Goal: Task Accomplishment & Management: Complete application form

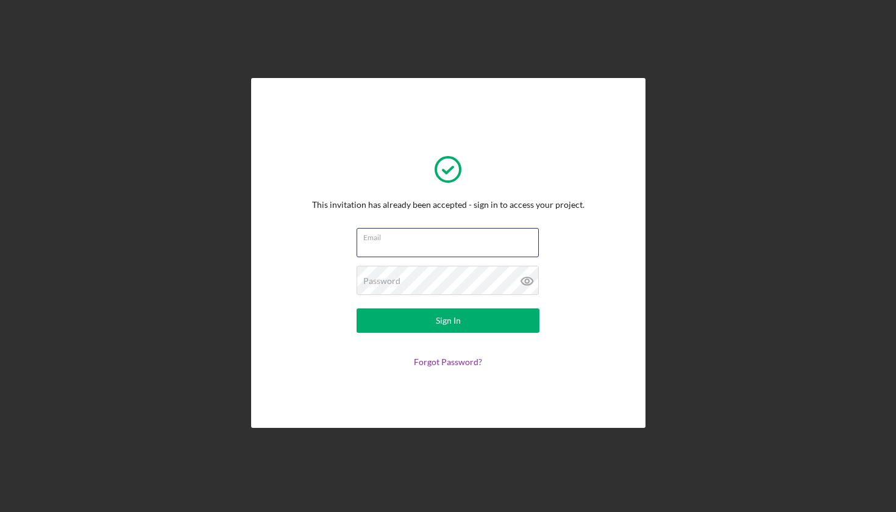
type input "[EMAIL_ADDRESS][DOMAIN_NAME]"
click at [527, 277] on icon at bounding box center [527, 281] width 12 height 8
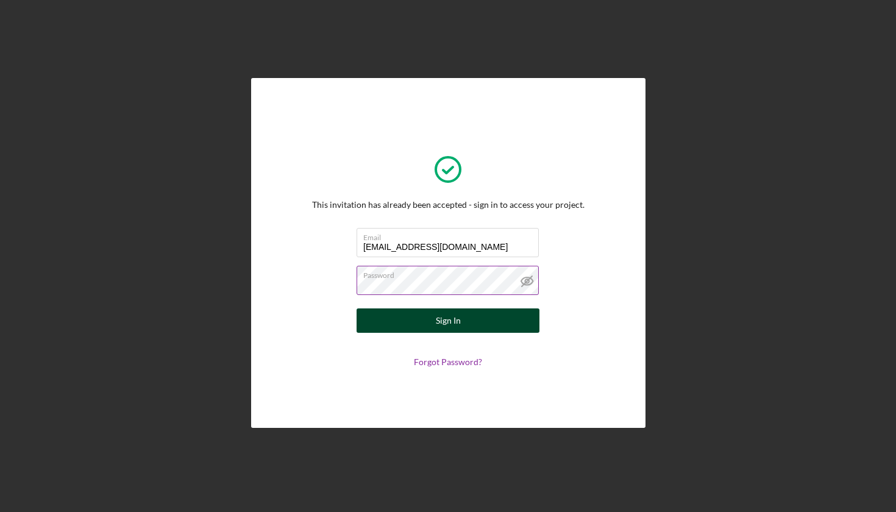
click at [430, 322] on button "Sign In" at bounding box center [447, 320] width 183 height 24
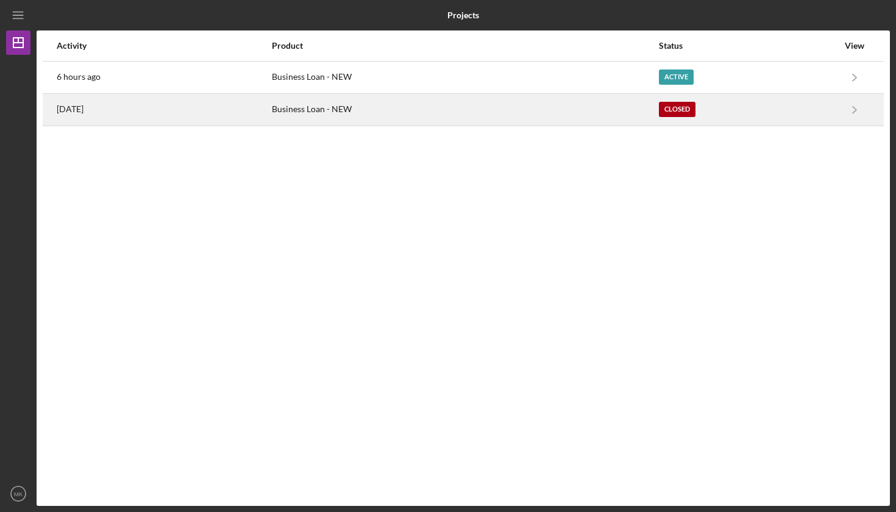
click at [751, 109] on div "Closed" at bounding box center [748, 109] width 179 height 30
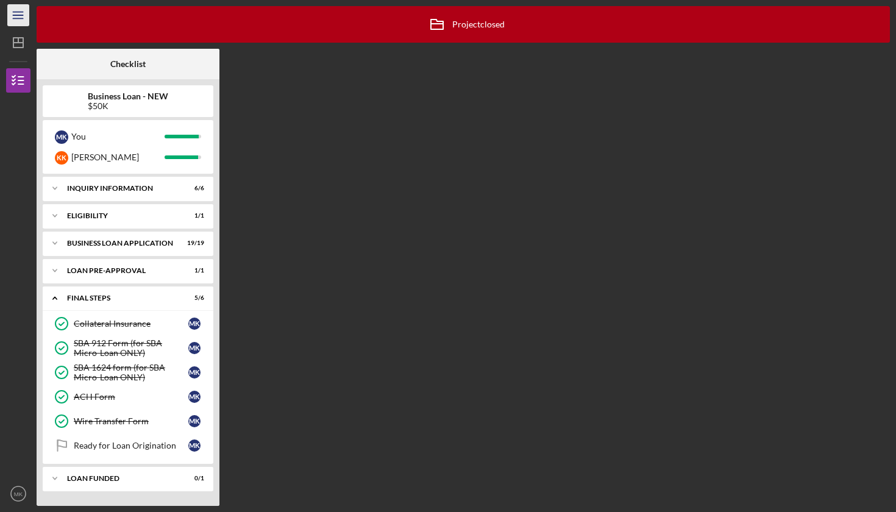
click at [16, 16] on icon "Icon/Menu" at bounding box center [18, 15] width 27 height 27
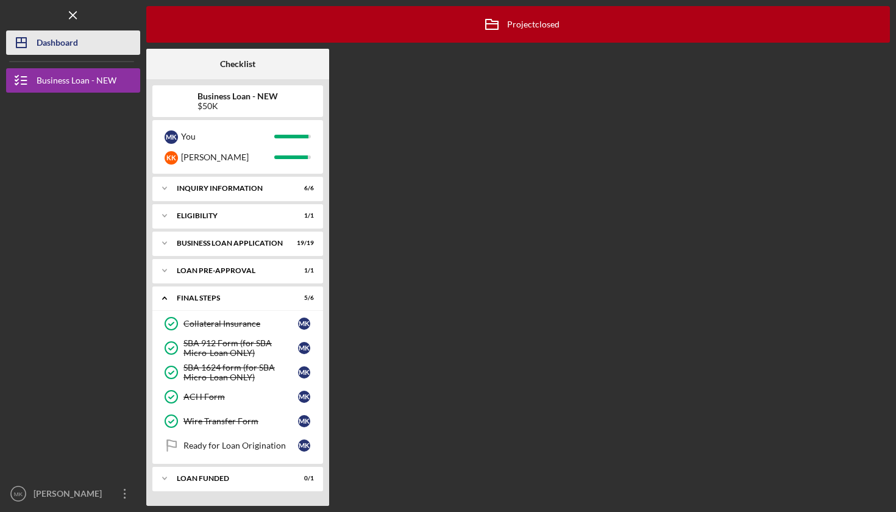
click at [30, 42] on icon "Icon/Dashboard" at bounding box center [21, 42] width 30 height 30
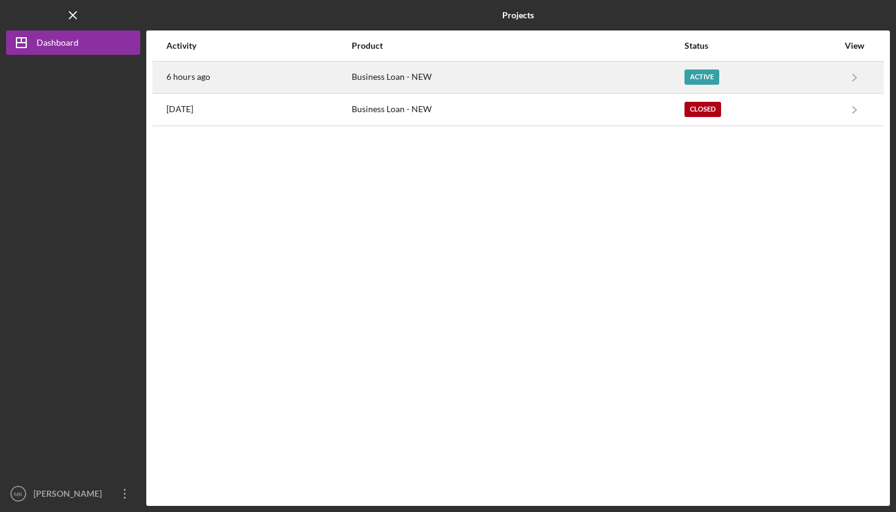
click at [707, 75] on div "Active" at bounding box center [701, 76] width 35 height 15
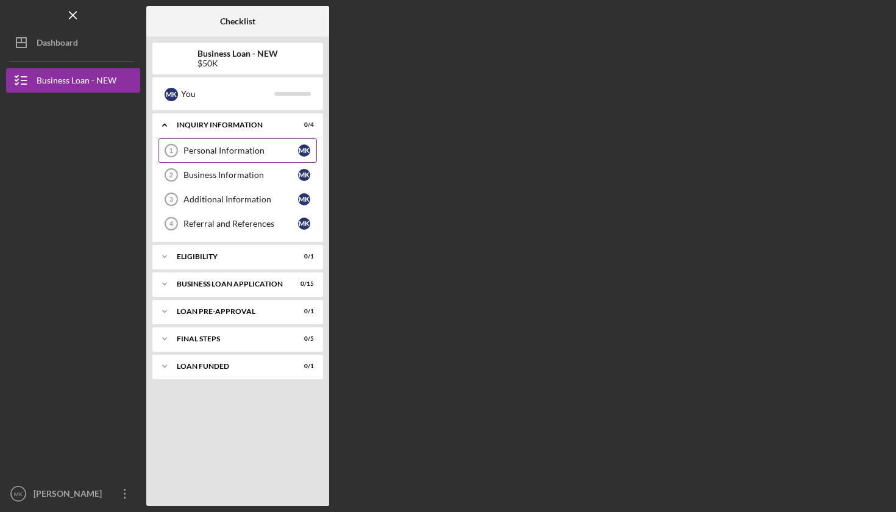
click at [203, 151] on div "Personal Information" at bounding box center [240, 151] width 115 height 10
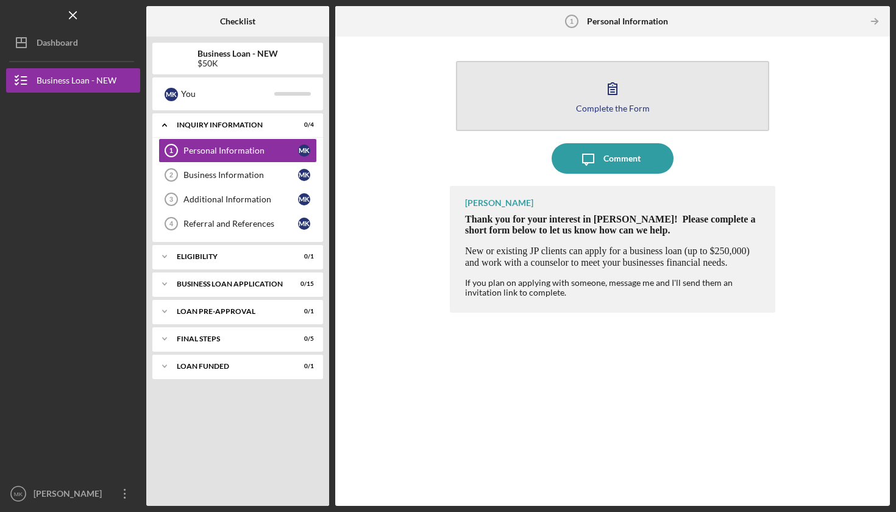
click at [612, 97] on icon "button" at bounding box center [612, 88] width 30 height 30
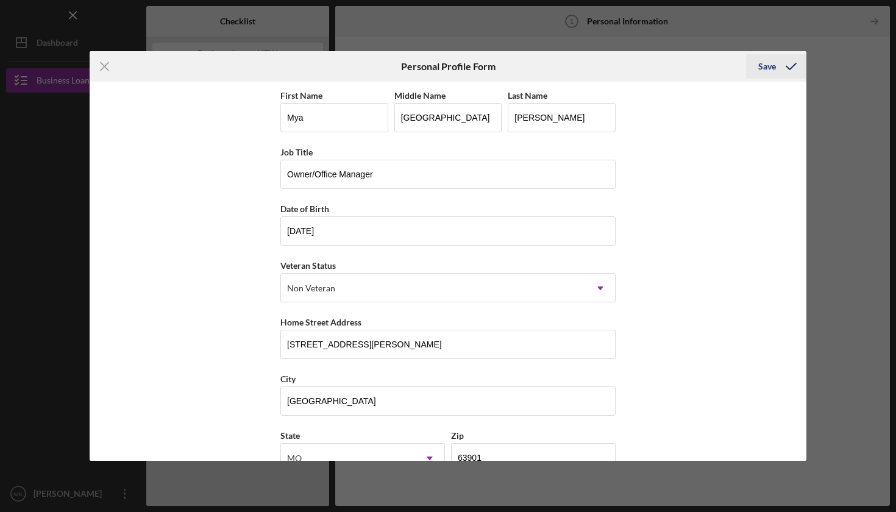
click at [763, 67] on div "Save" at bounding box center [767, 66] width 18 height 24
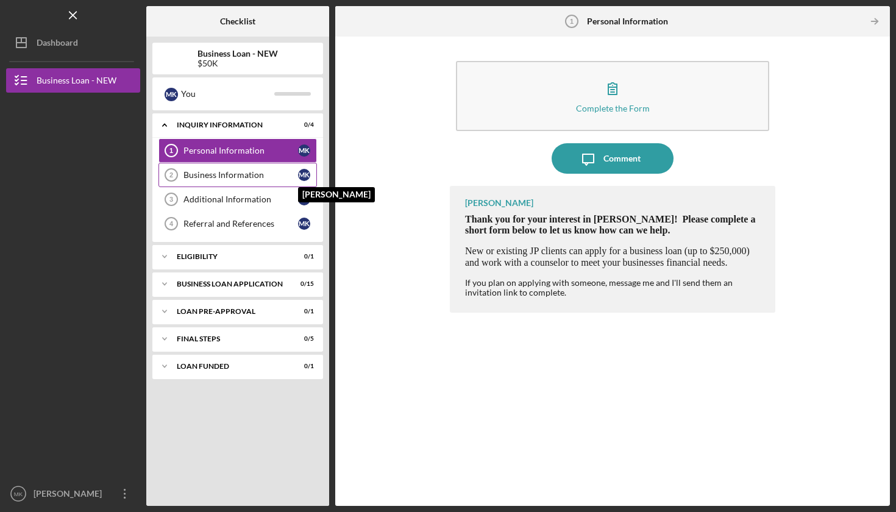
click at [302, 172] on div "M K" at bounding box center [304, 175] width 12 height 12
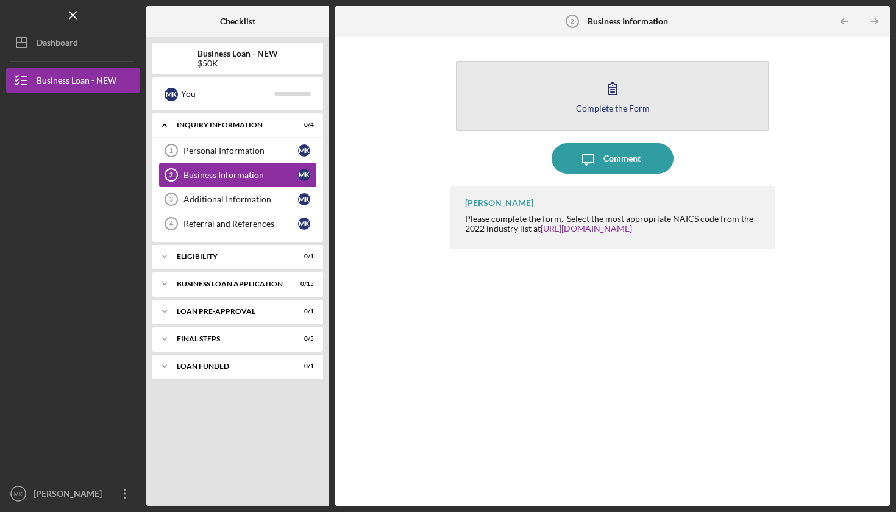
click at [602, 94] on icon "button" at bounding box center [612, 88] width 30 height 30
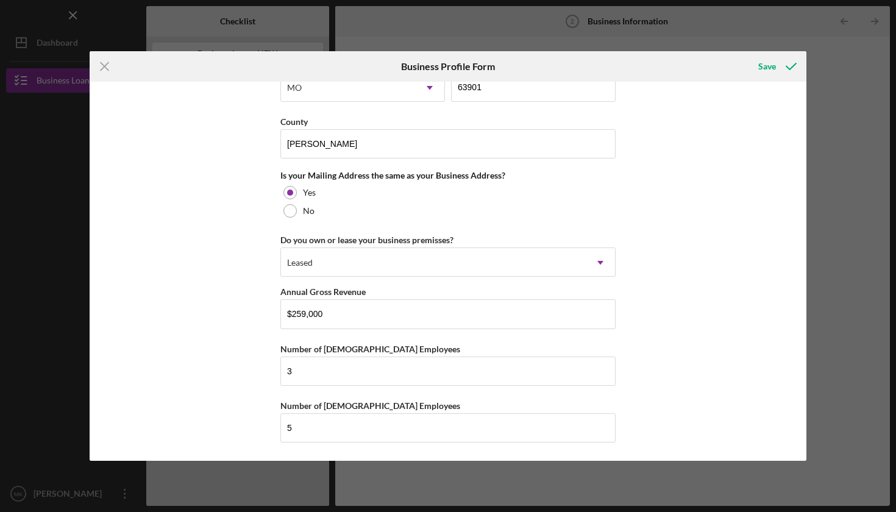
scroll to position [867, 0]
click at [765, 65] on div "Save" at bounding box center [767, 66] width 18 height 24
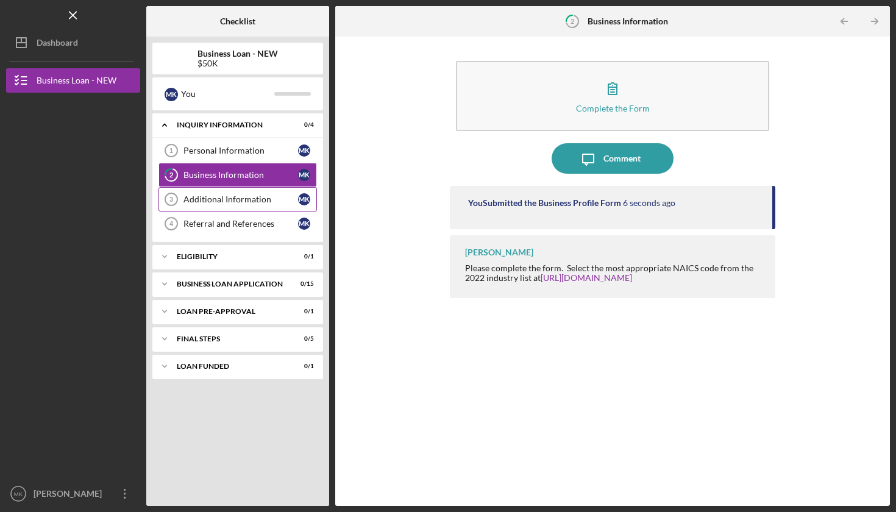
click at [253, 199] on div "Additional Information" at bounding box center [240, 199] width 115 height 10
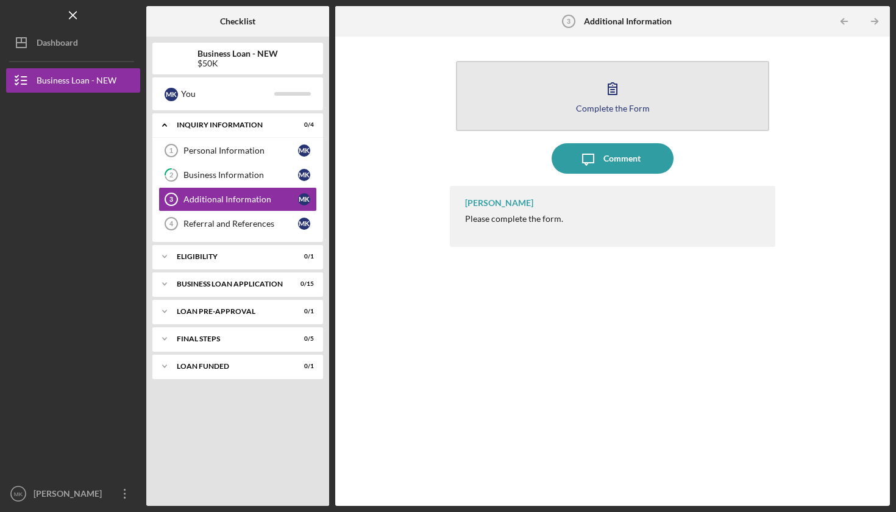
click at [611, 91] on icon "button" at bounding box center [612, 88] width 30 height 30
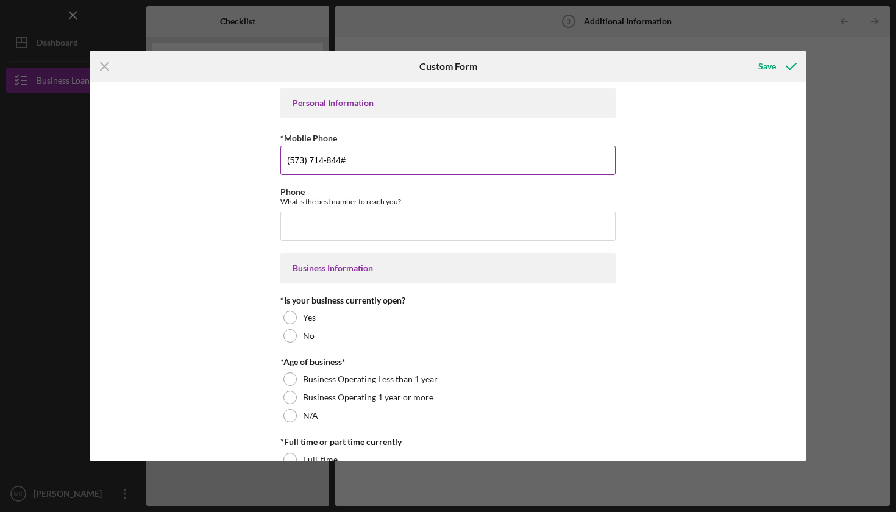
type input "[PHONE_NUMBER]"
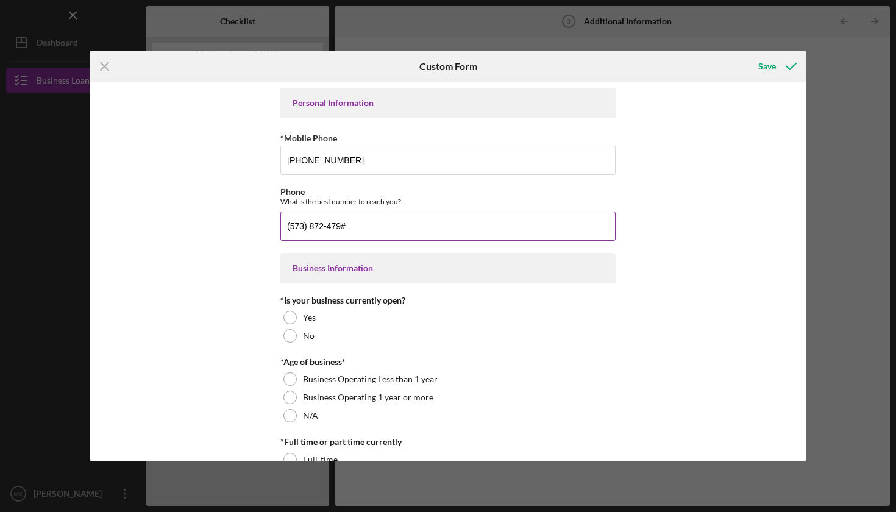
type input "[PHONE_NUMBER]"
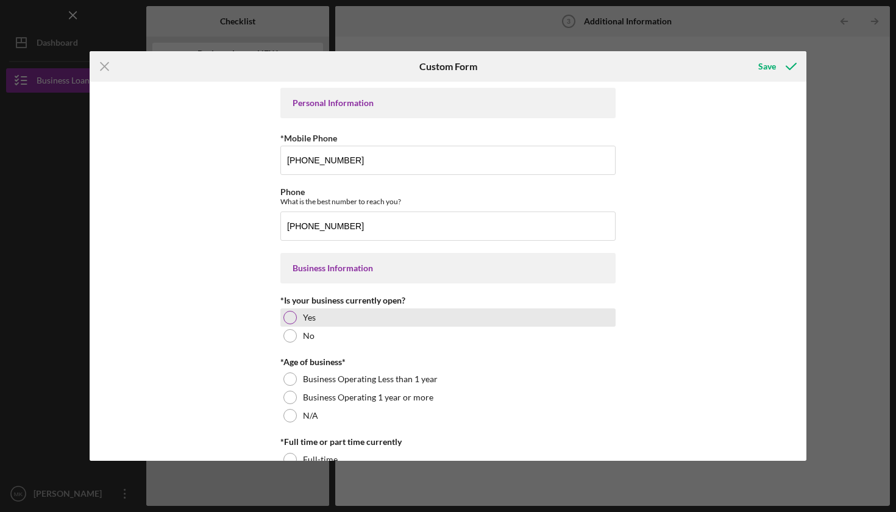
click at [288, 315] on div at bounding box center [289, 317] width 13 height 13
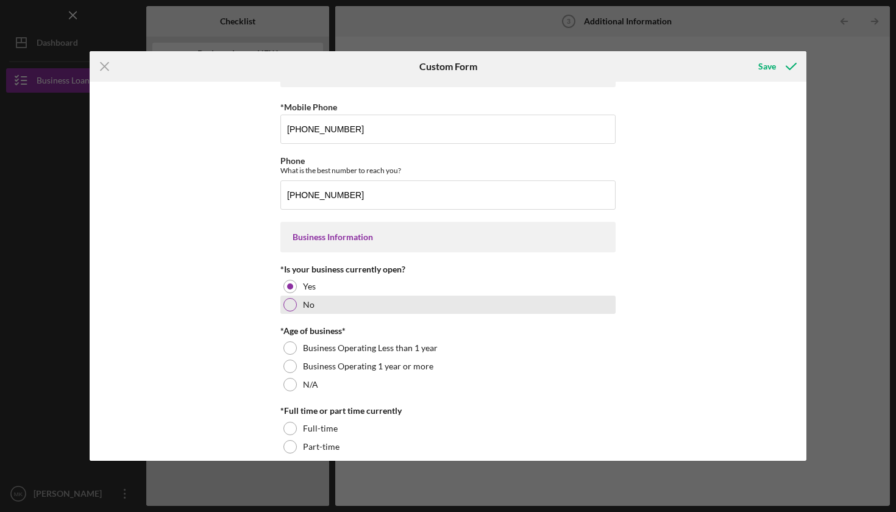
scroll to position [49, 0]
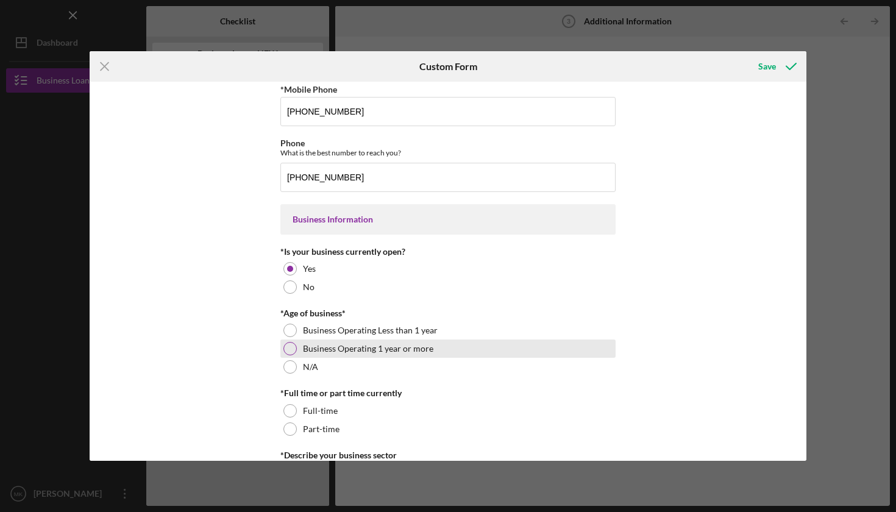
click at [289, 348] on div at bounding box center [289, 348] width 13 height 13
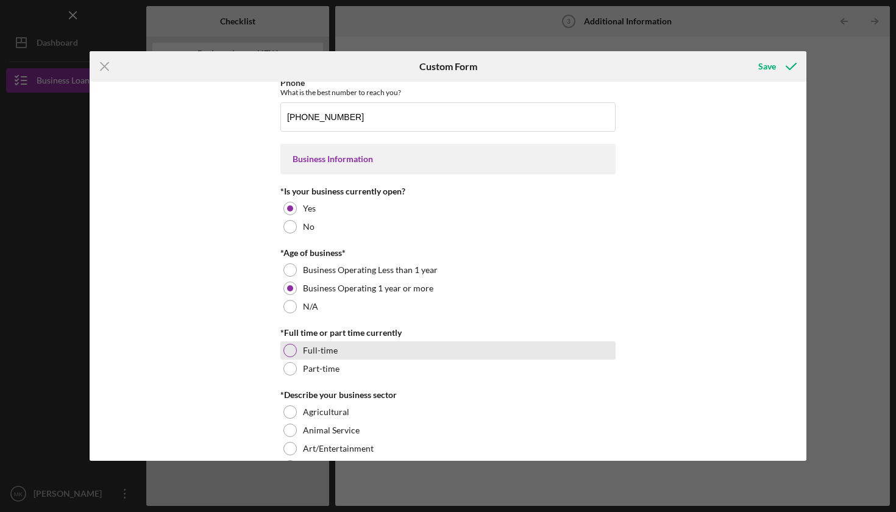
click at [289, 354] on div at bounding box center [289, 350] width 13 height 13
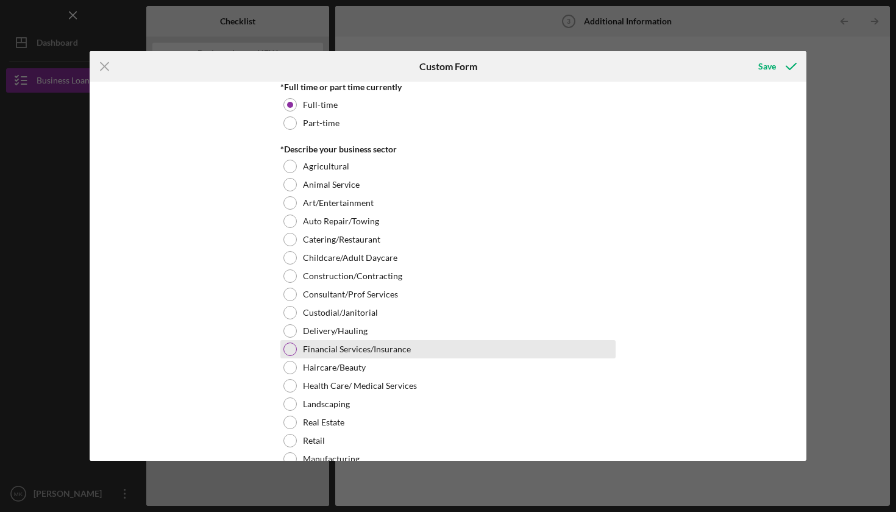
scroll to position [358, 0]
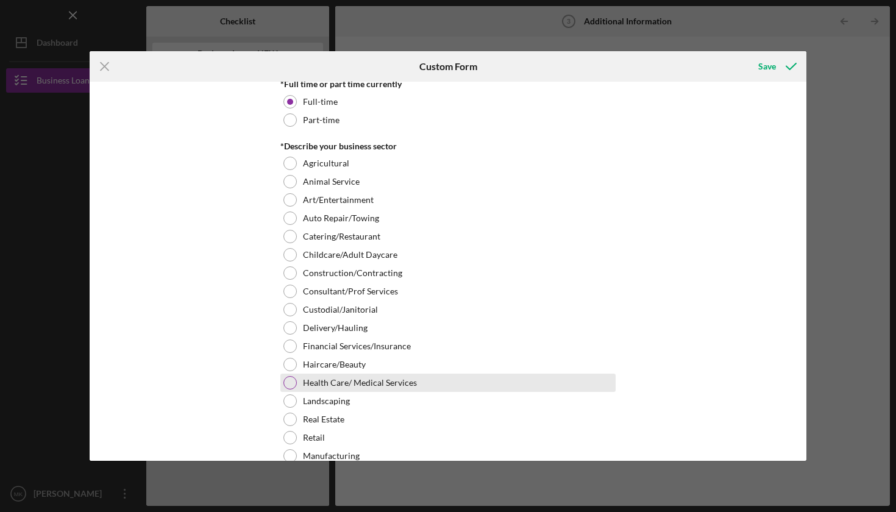
click at [287, 377] on div at bounding box center [289, 382] width 13 height 13
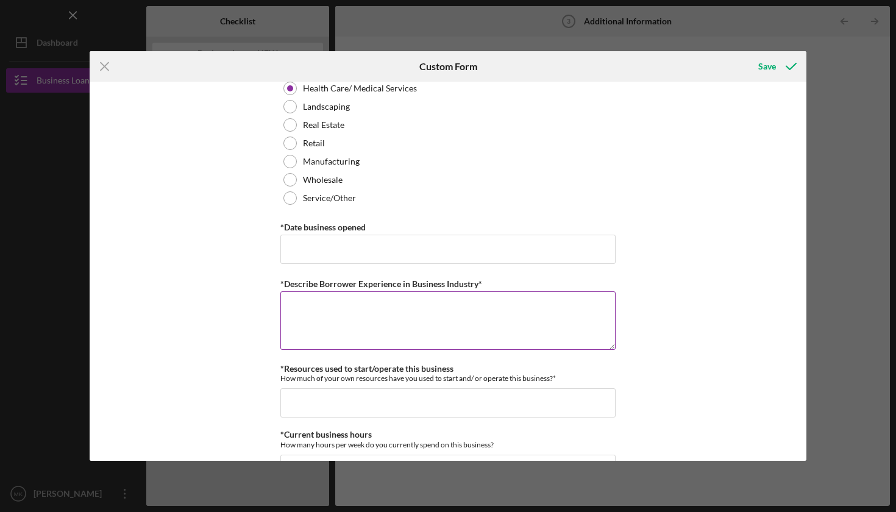
scroll to position [655, 0]
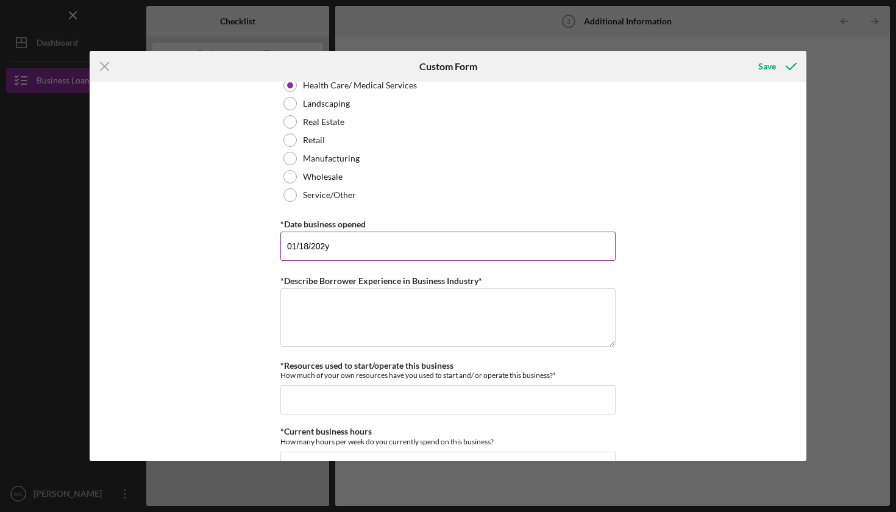
type input "[DATE]"
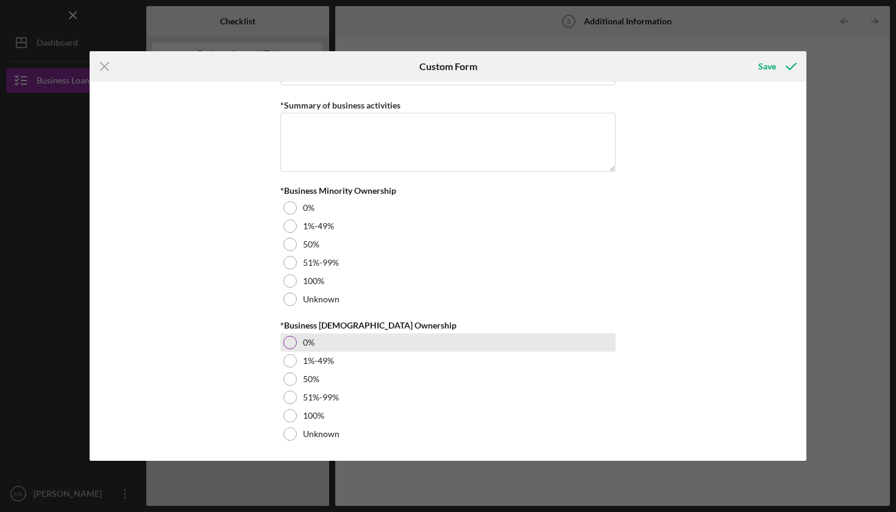
scroll to position [1394, 0]
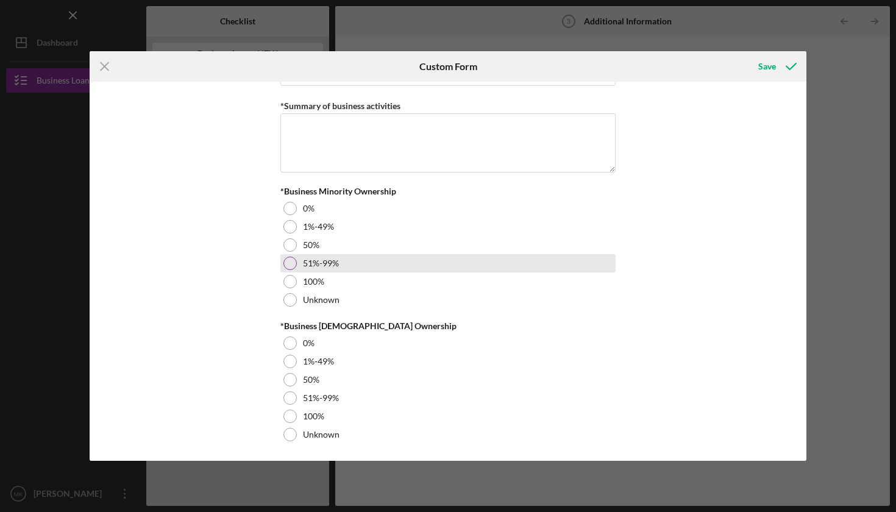
click at [286, 262] on div at bounding box center [289, 263] width 13 height 13
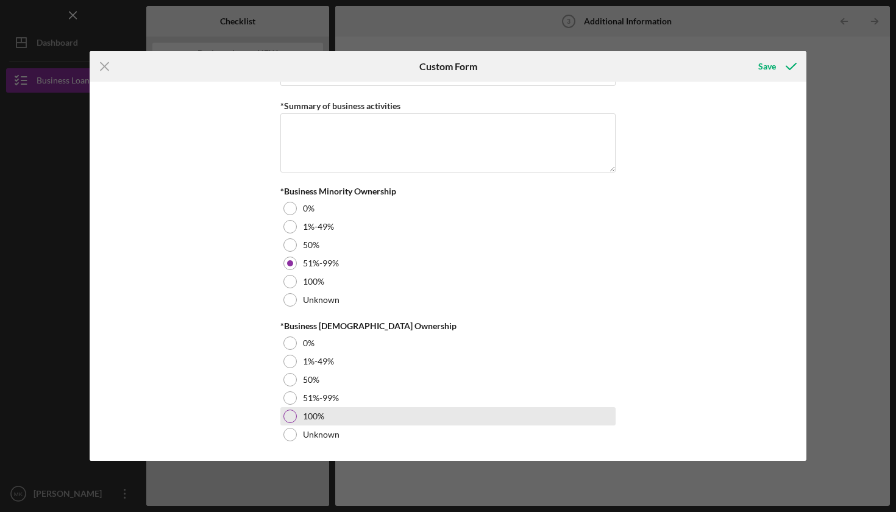
click at [290, 417] on div at bounding box center [289, 415] width 13 height 13
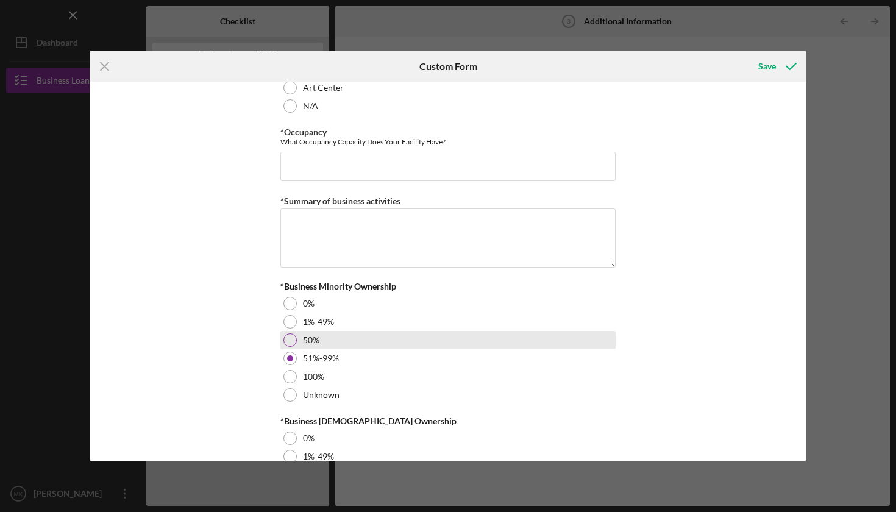
scroll to position [1284, 0]
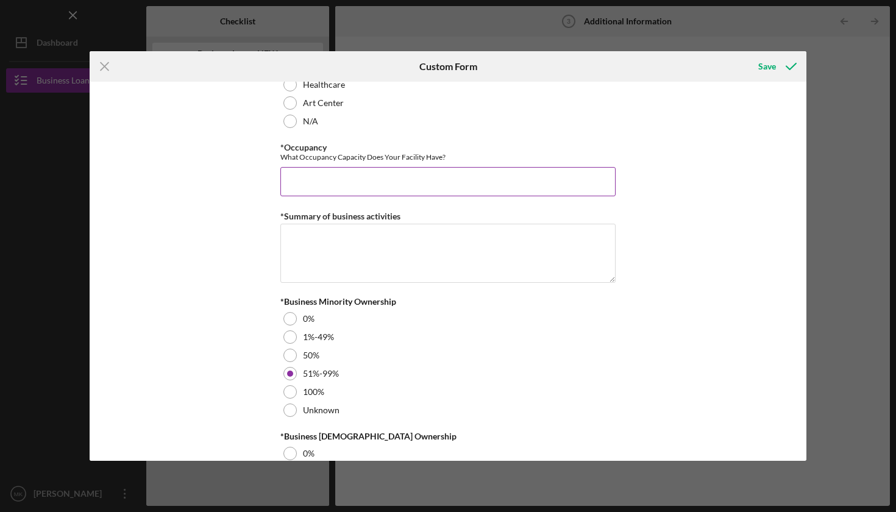
click at [437, 185] on input "*Occupancy" at bounding box center [447, 181] width 335 height 29
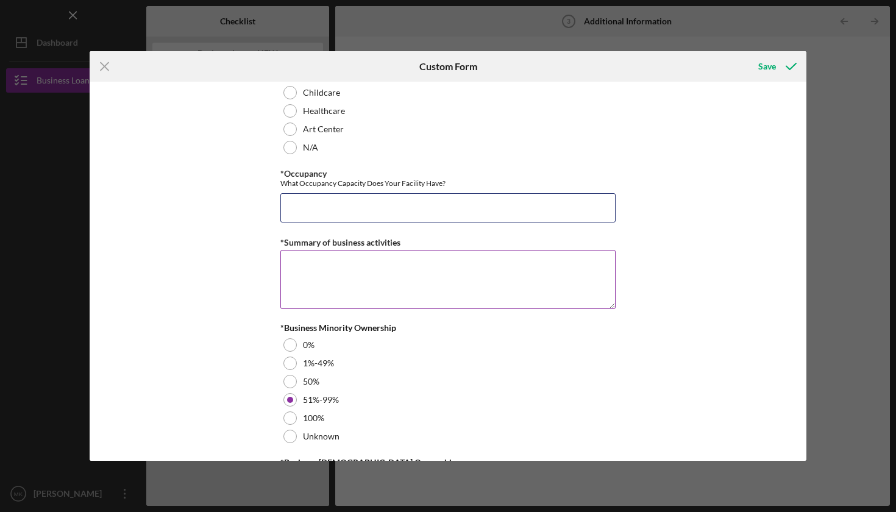
scroll to position [1255, 0]
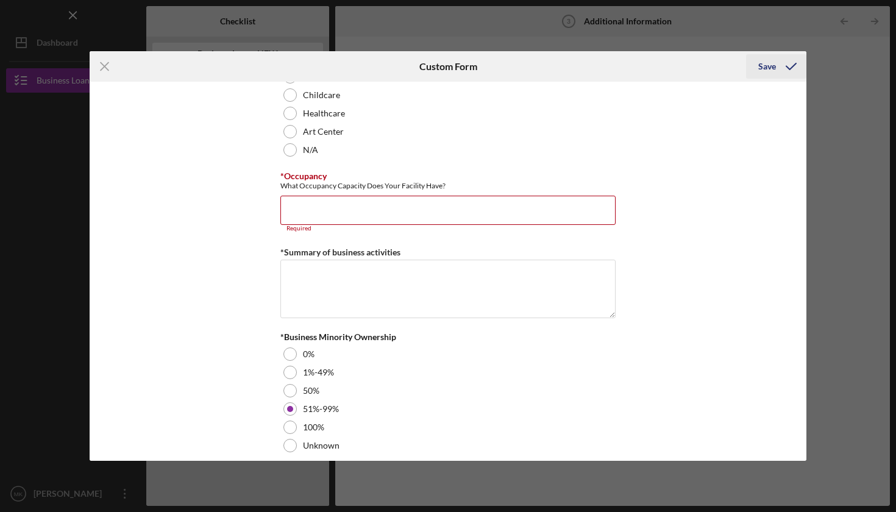
click at [771, 66] on div "Save" at bounding box center [767, 66] width 18 height 24
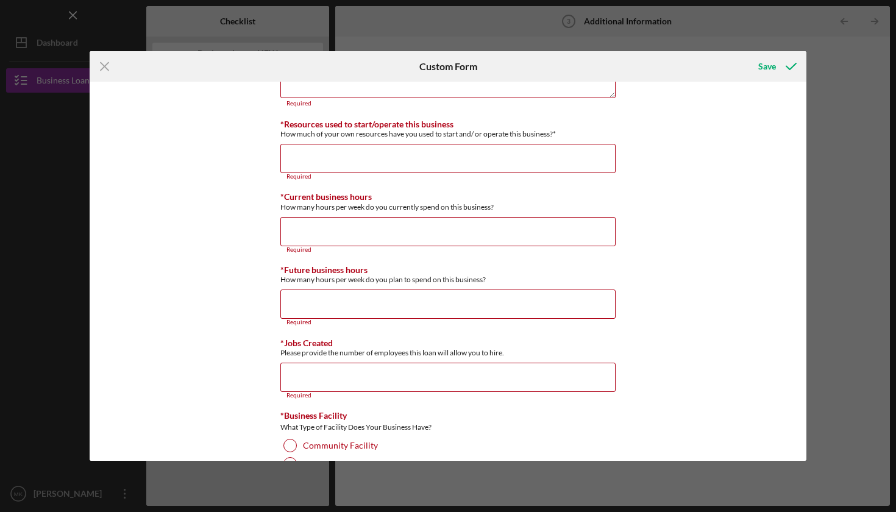
scroll to position [846, 0]
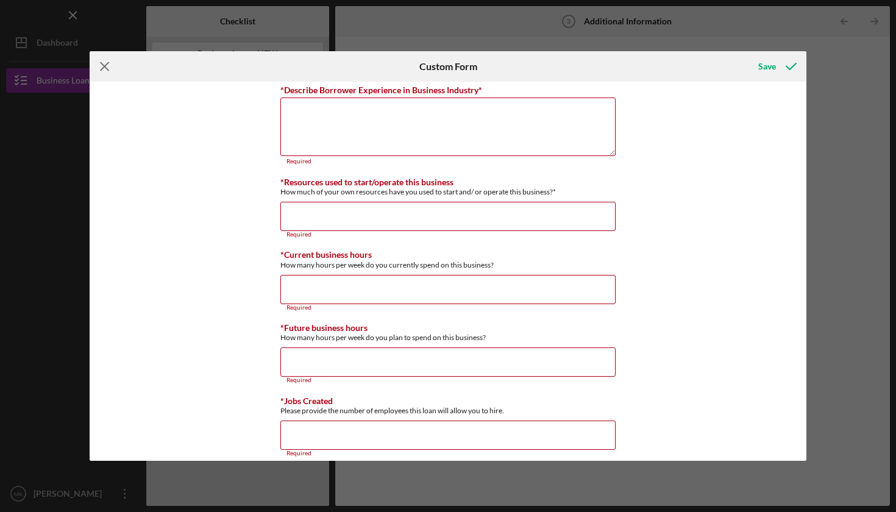
click at [101, 67] on icon "Icon/Menu Close" at bounding box center [105, 66] width 30 height 30
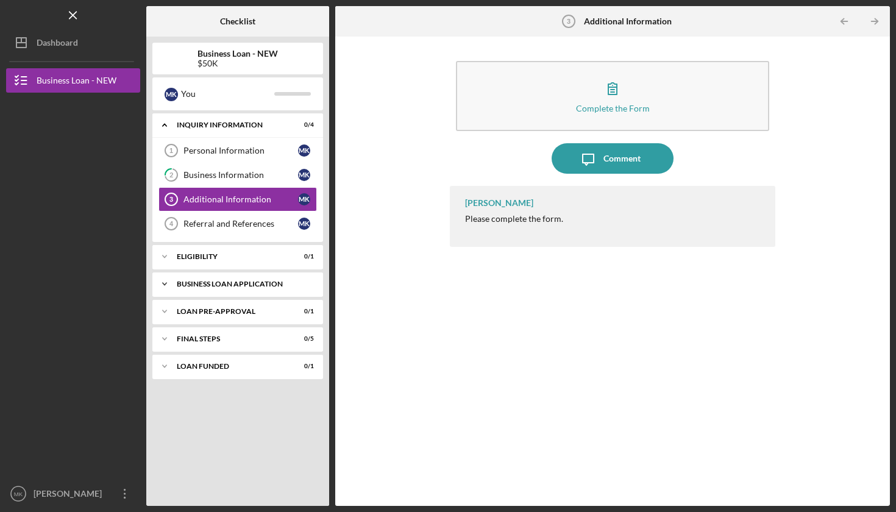
click at [221, 278] on div "Icon/Expander BUSINESS LOAN APPLICATION 0 / 15" at bounding box center [237, 284] width 171 height 24
